Goal: Information Seeking & Learning: Understand process/instructions

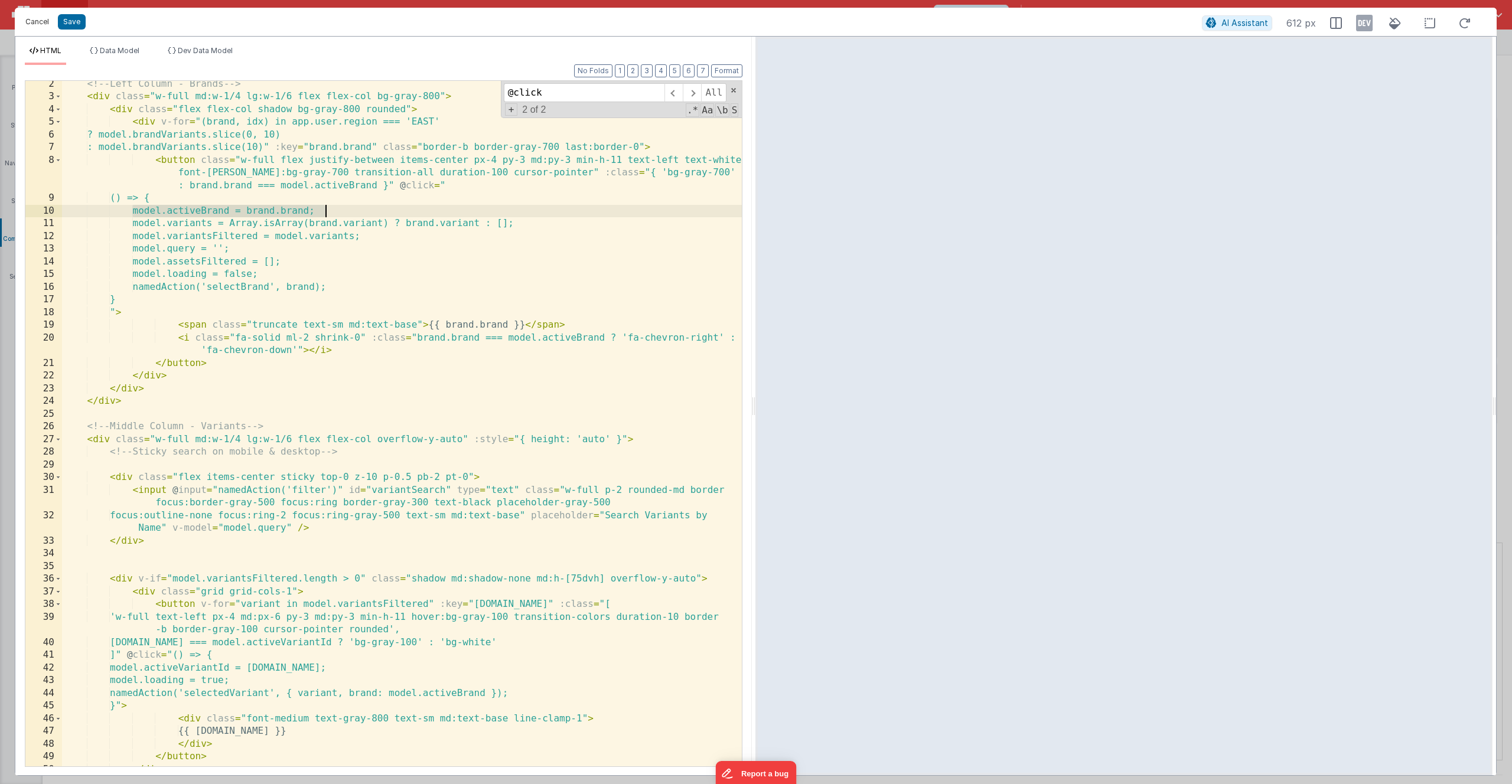
click at [36, 20] on button "Cancel" at bounding box center [37, 21] width 36 height 17
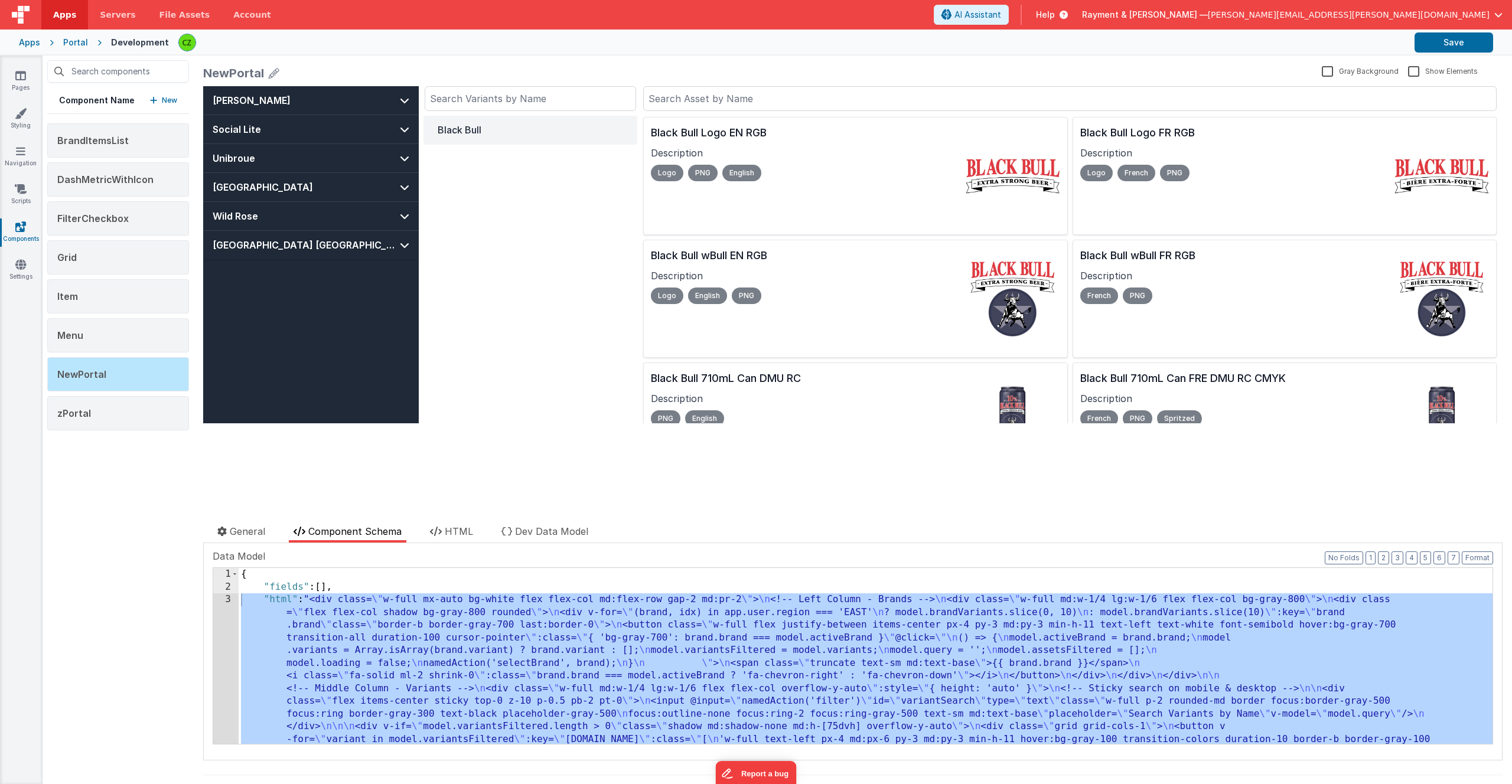
click at [1082, 21] on div "Help" at bounding box center [1052, 14] width 60 height 20
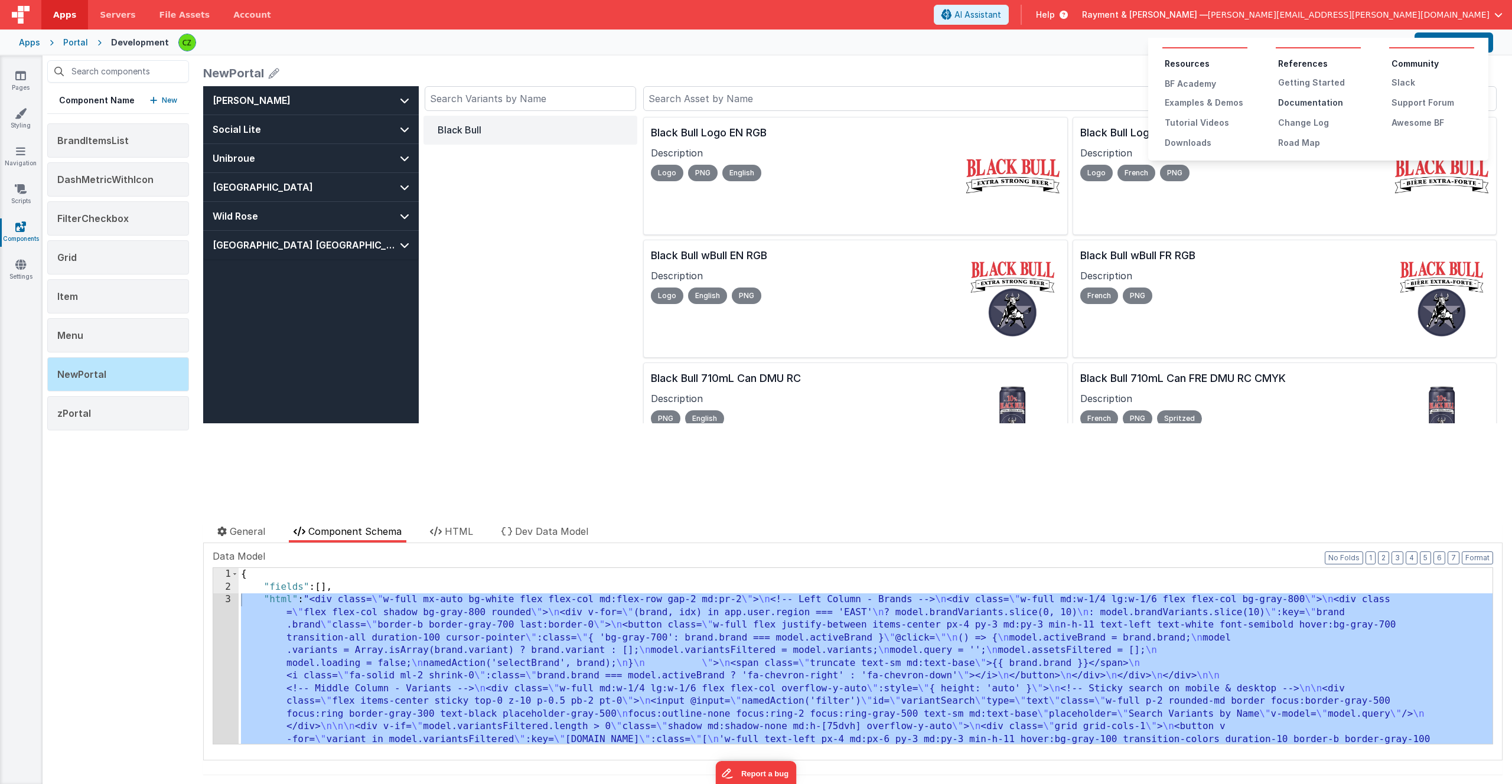
click at [1324, 101] on div "Documentation" at bounding box center [1319, 102] width 83 height 12
